Goal: Task Accomplishment & Management: Use online tool/utility

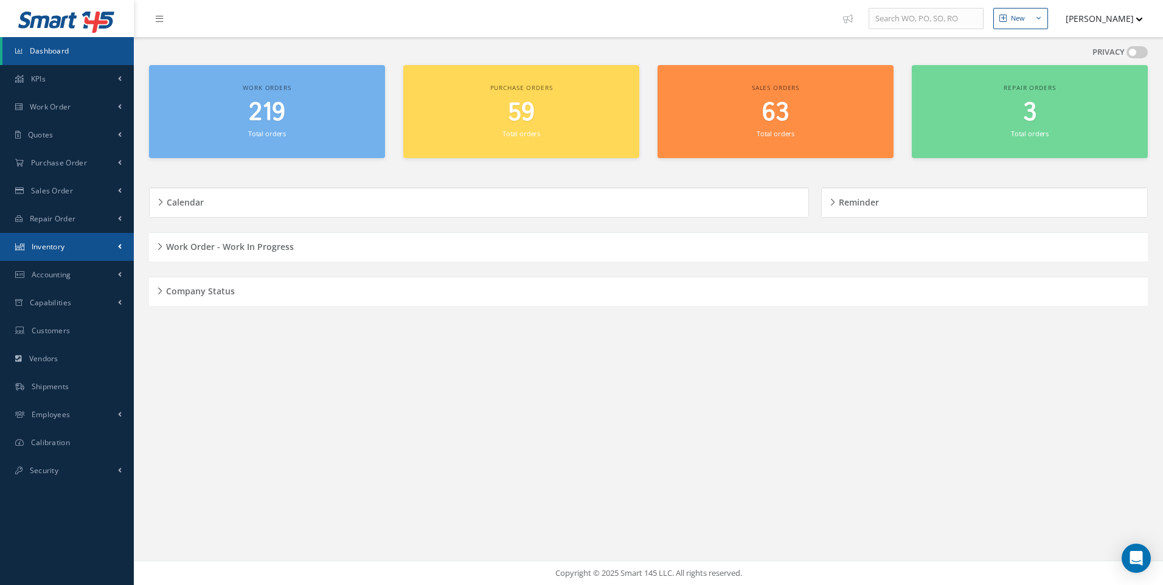
click at [57, 248] on span "Inventory" at bounding box center [48, 247] width 33 height 10
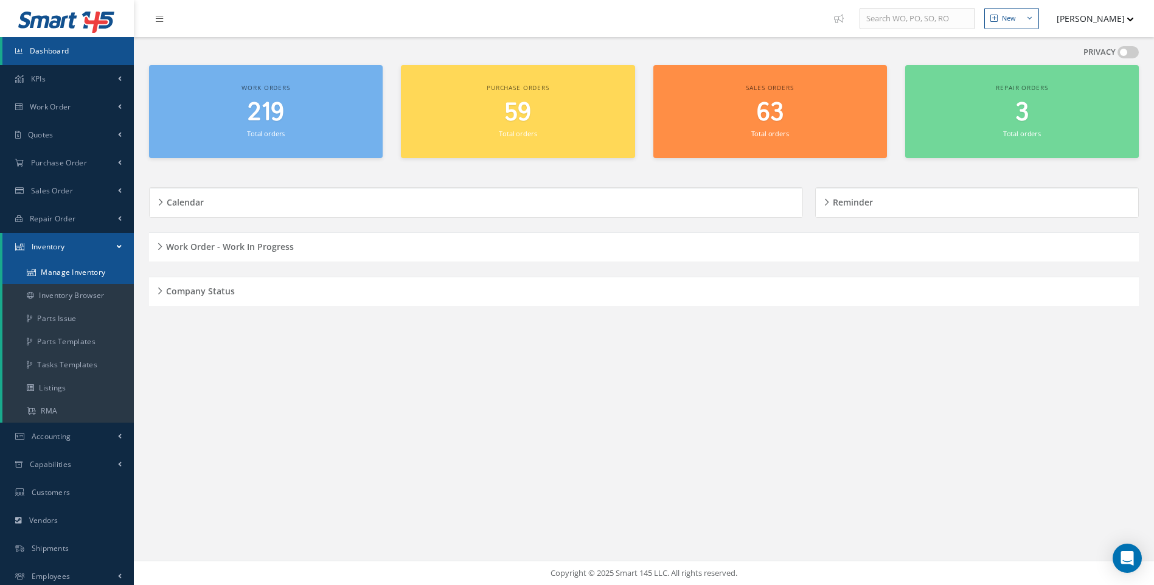
click at [73, 271] on link "Manage Inventory" at bounding box center [67, 272] width 131 height 23
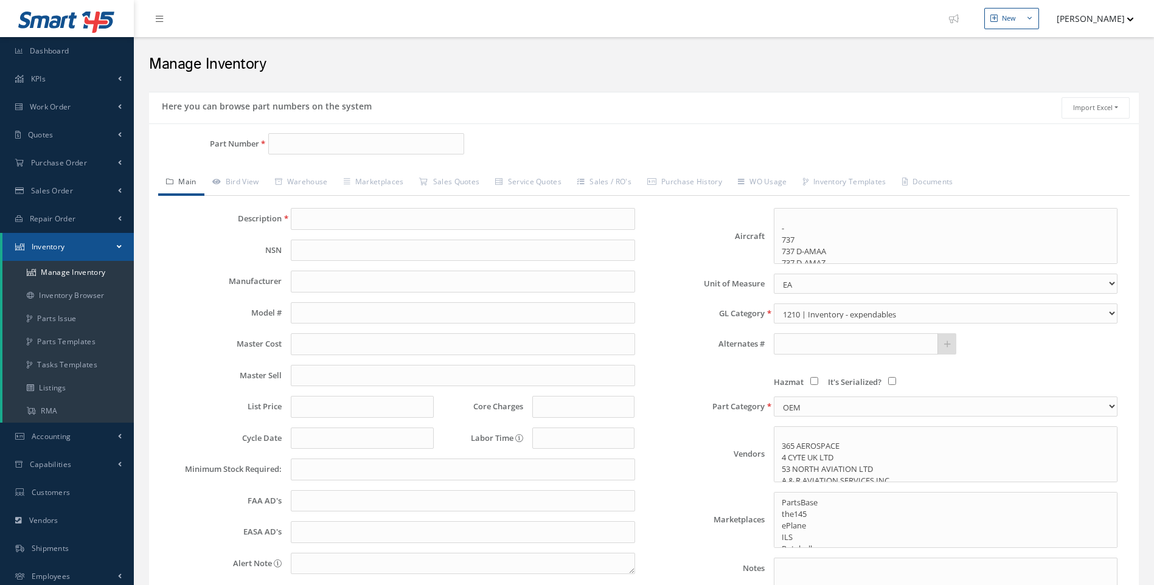
select select
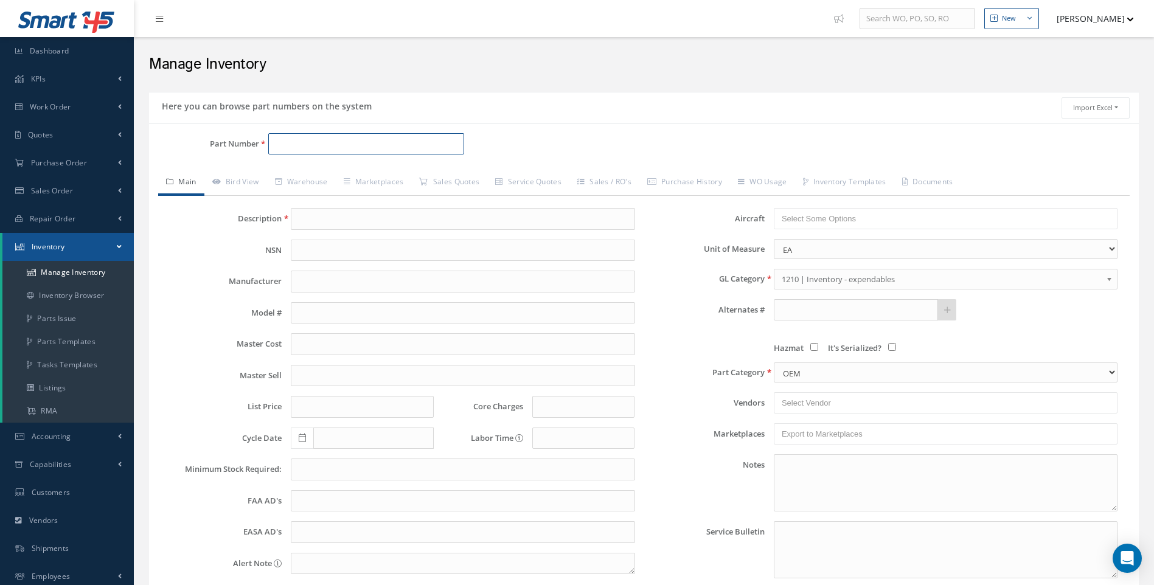
click at [289, 143] on input "Part Number" at bounding box center [366, 144] width 196 height 22
click at [287, 142] on input "gls-25" at bounding box center [366, 144] width 196 height 22
click at [300, 142] on input "GLS25" at bounding box center [366, 144] width 196 height 22
type input "GLS25-005"
